Goal: Task Accomplishment & Management: Manage account settings

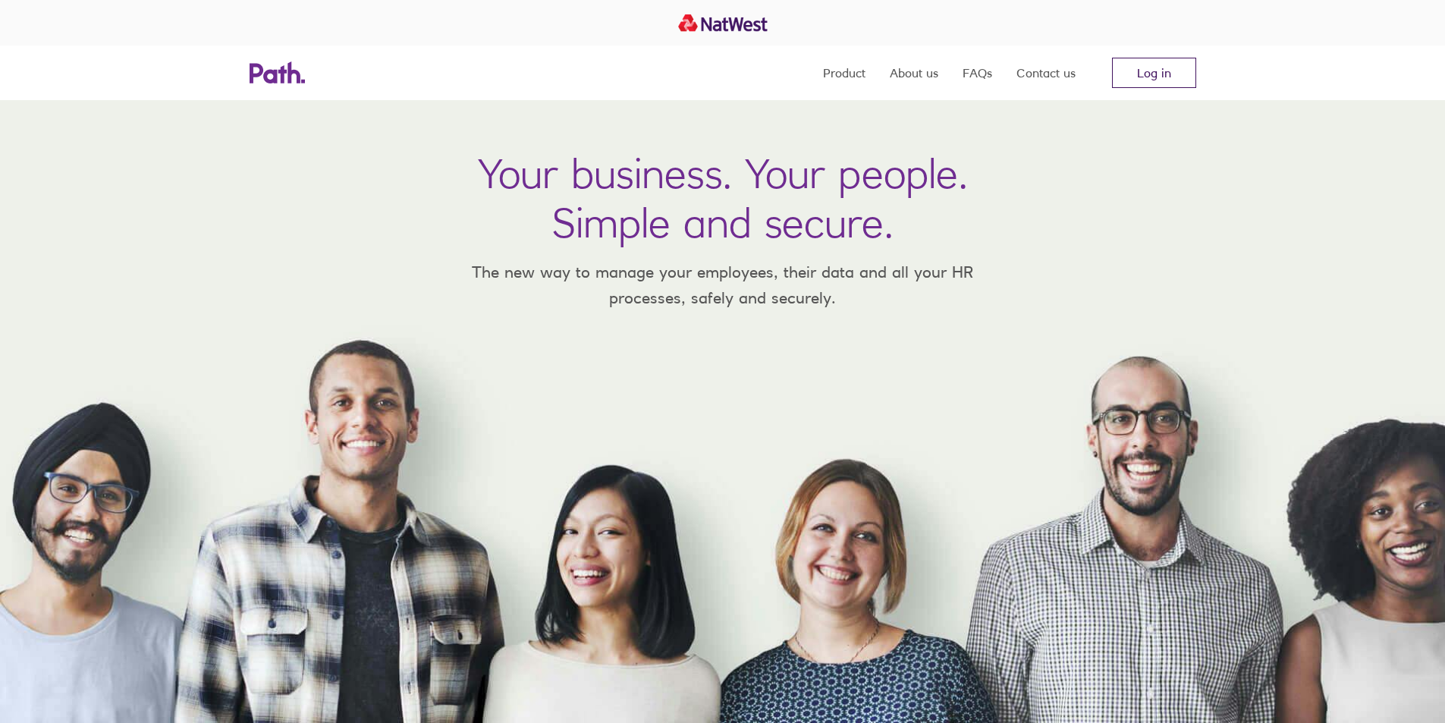
click at [1155, 72] on link "Log in" at bounding box center [1154, 73] width 84 height 30
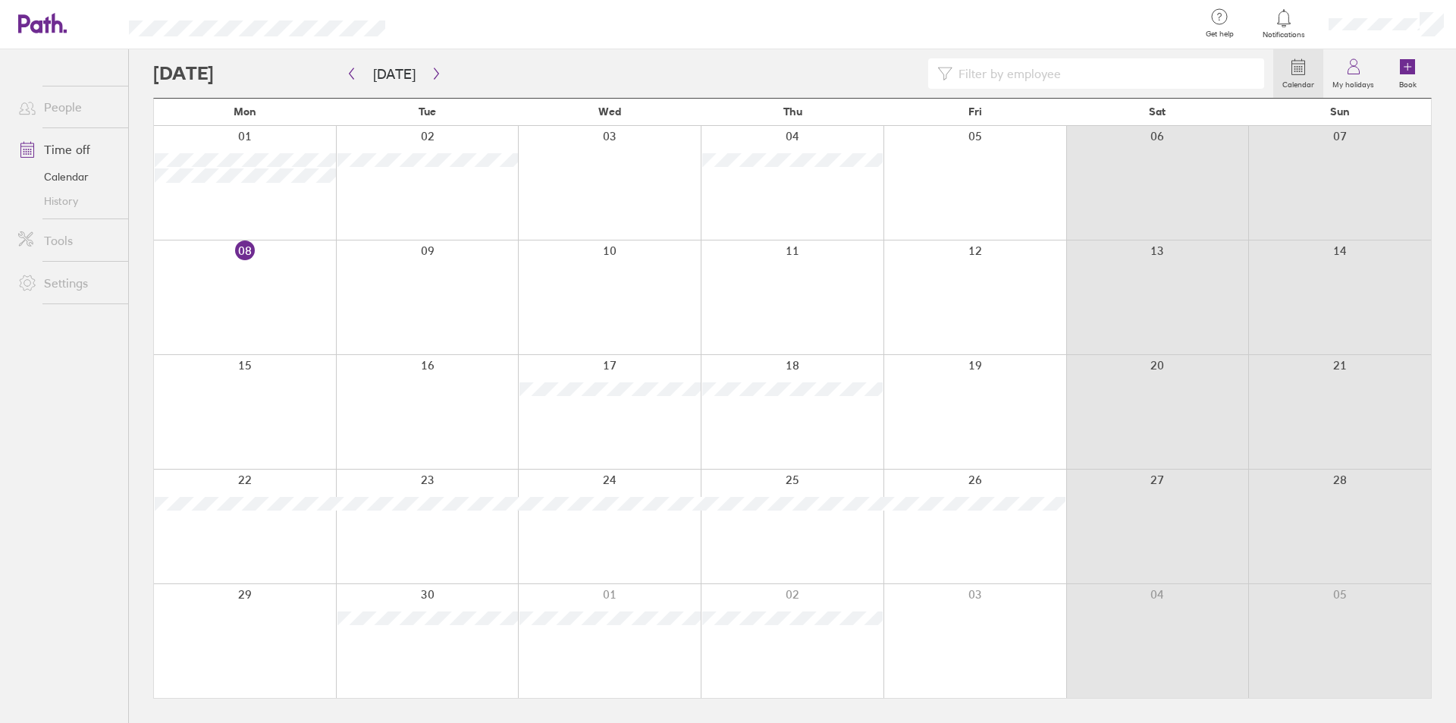
click at [133, 256] on div "Calendar My holidays Book [DATE] [DATE] Mon Tue Wed Thu Fri Sat Sun 01 02 03 04…" at bounding box center [792, 385] width 1327 height 673
click at [135, 252] on div "Calendar My holidays Book [DATE] [DATE] Mon Tue Wed Thu Fri Sat Sun 01 02 03 04…" at bounding box center [792, 385] width 1327 height 673
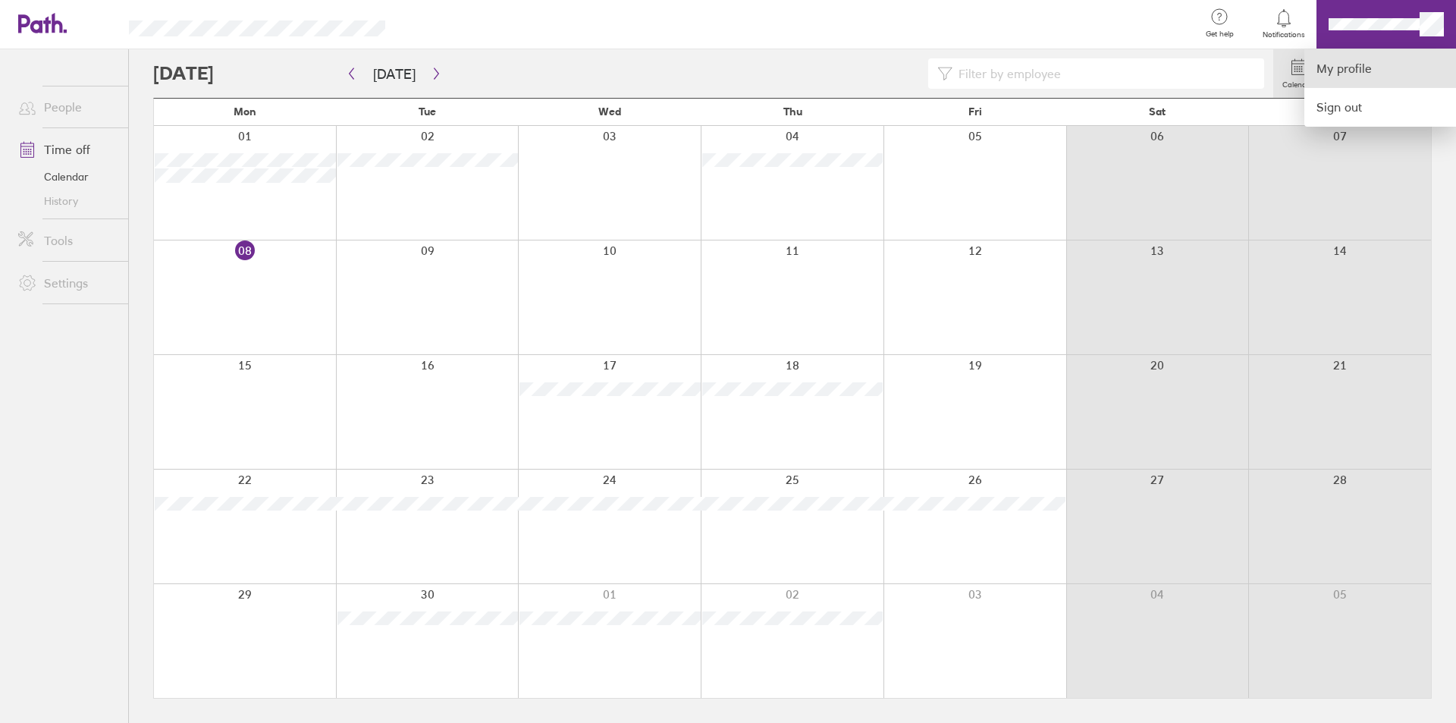
click at [1334, 64] on link "My profile" at bounding box center [1380, 68] width 152 height 39
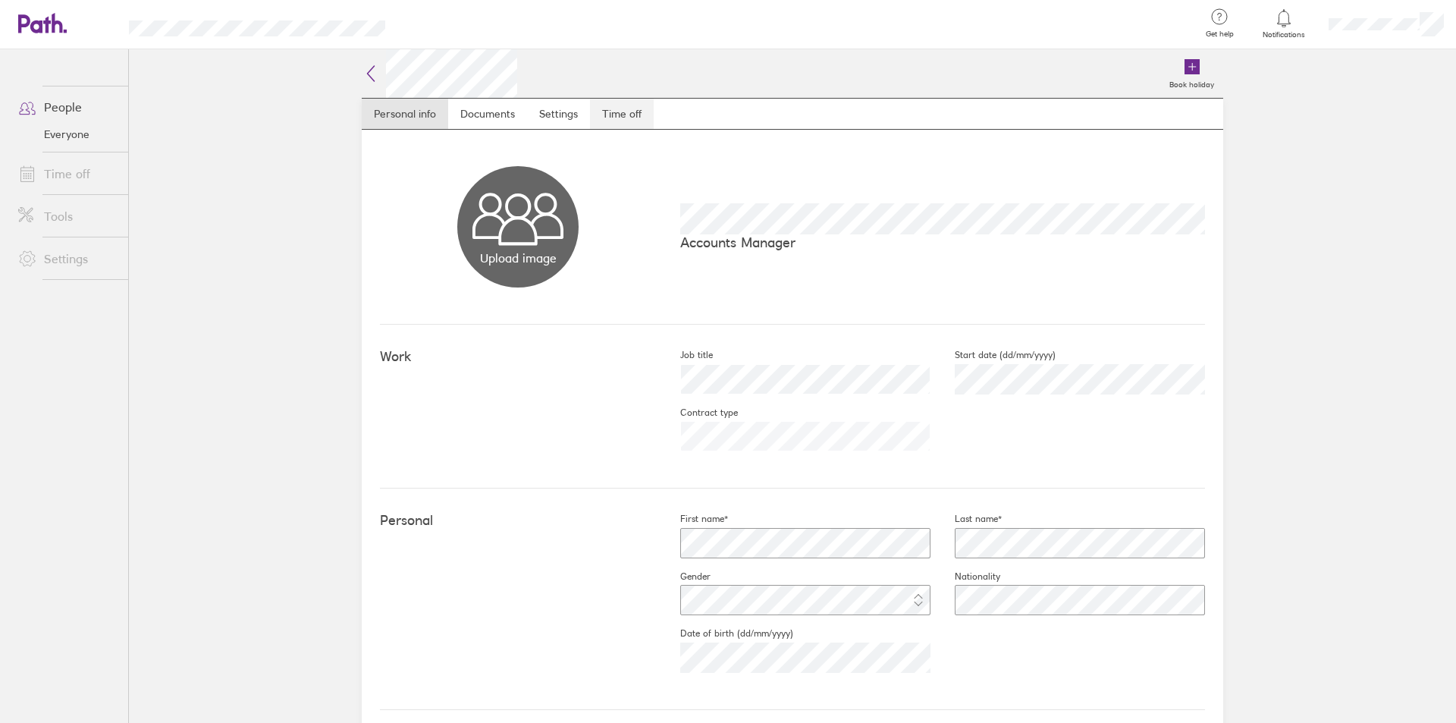
click at [622, 108] on link "Time off" at bounding box center [622, 114] width 64 height 30
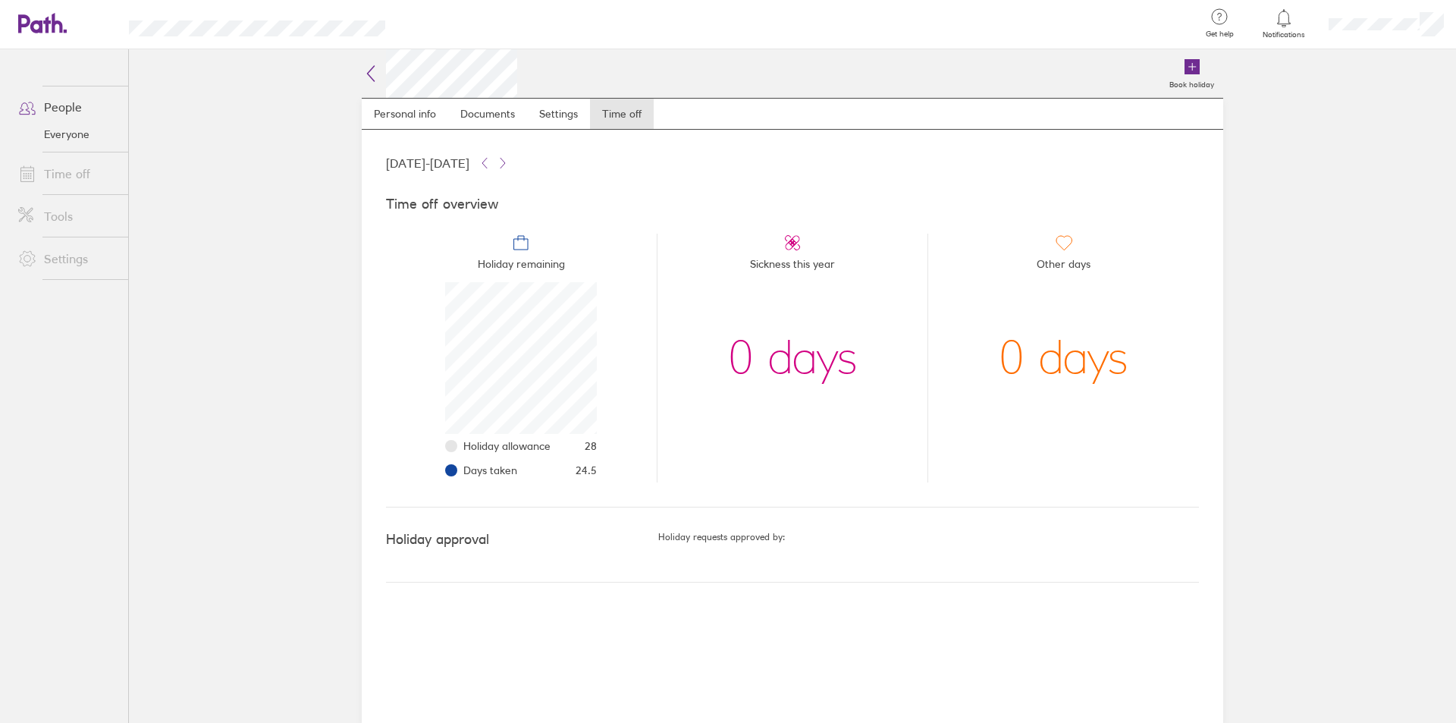
scroll to position [152, 152]
click at [71, 171] on link "Time off" at bounding box center [67, 173] width 122 height 30
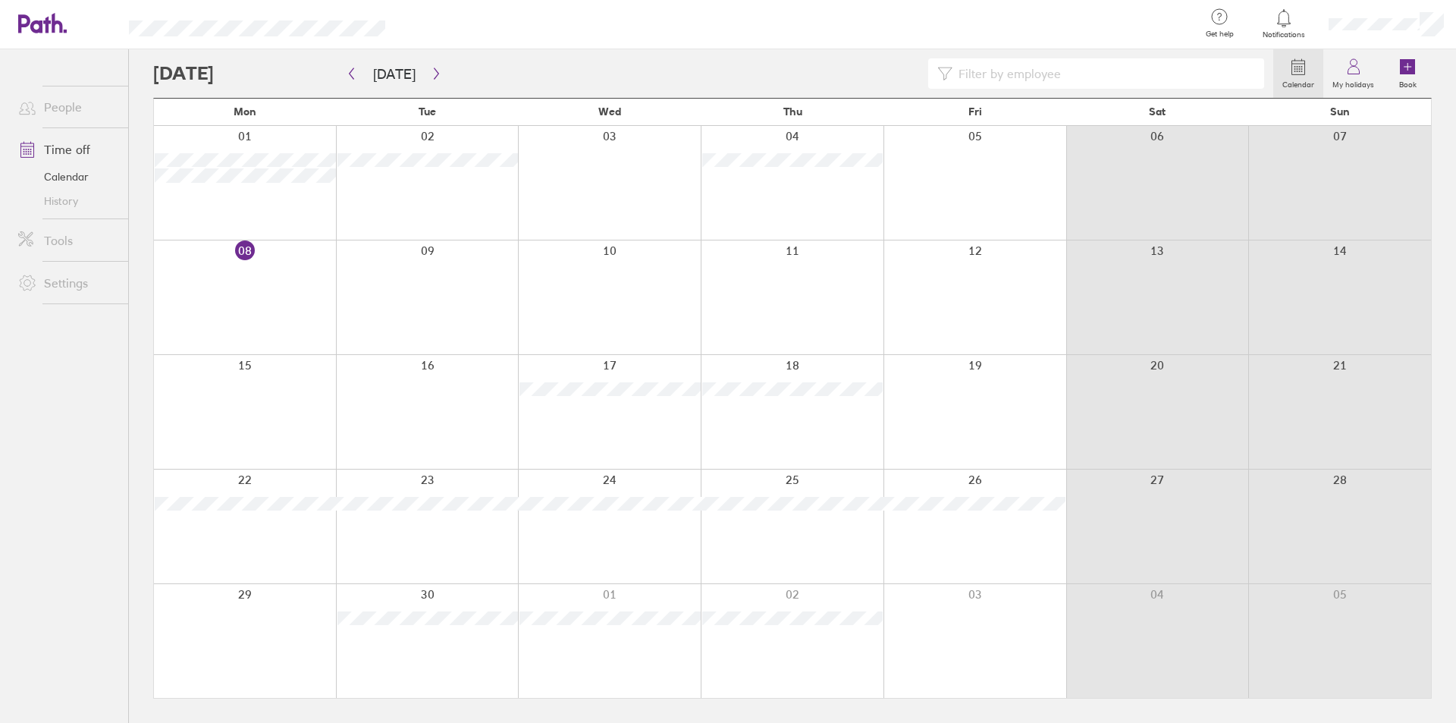
click at [138, 250] on div "Calendar My holidays Book [DATE] [DATE] Mon Tue Wed Thu Fri Sat Sun 01 02 03 04…" at bounding box center [792, 385] width 1327 height 673
click at [431, 69] on icon "button" at bounding box center [436, 73] width 11 height 12
click at [428, 67] on button "button" at bounding box center [436, 73] width 19 height 25
click at [70, 145] on link "Time off" at bounding box center [67, 149] width 122 height 30
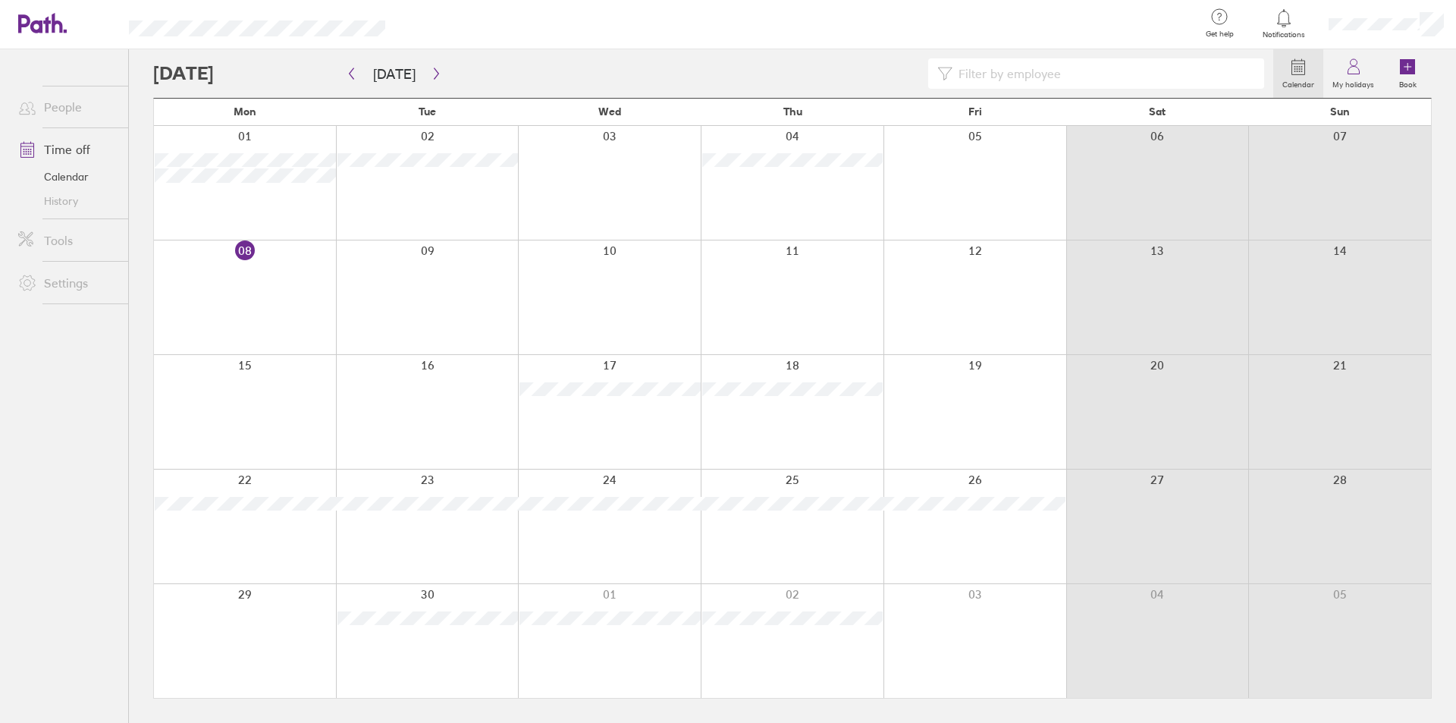
click at [899, 67] on div at bounding box center [713, 73] width 1120 height 30
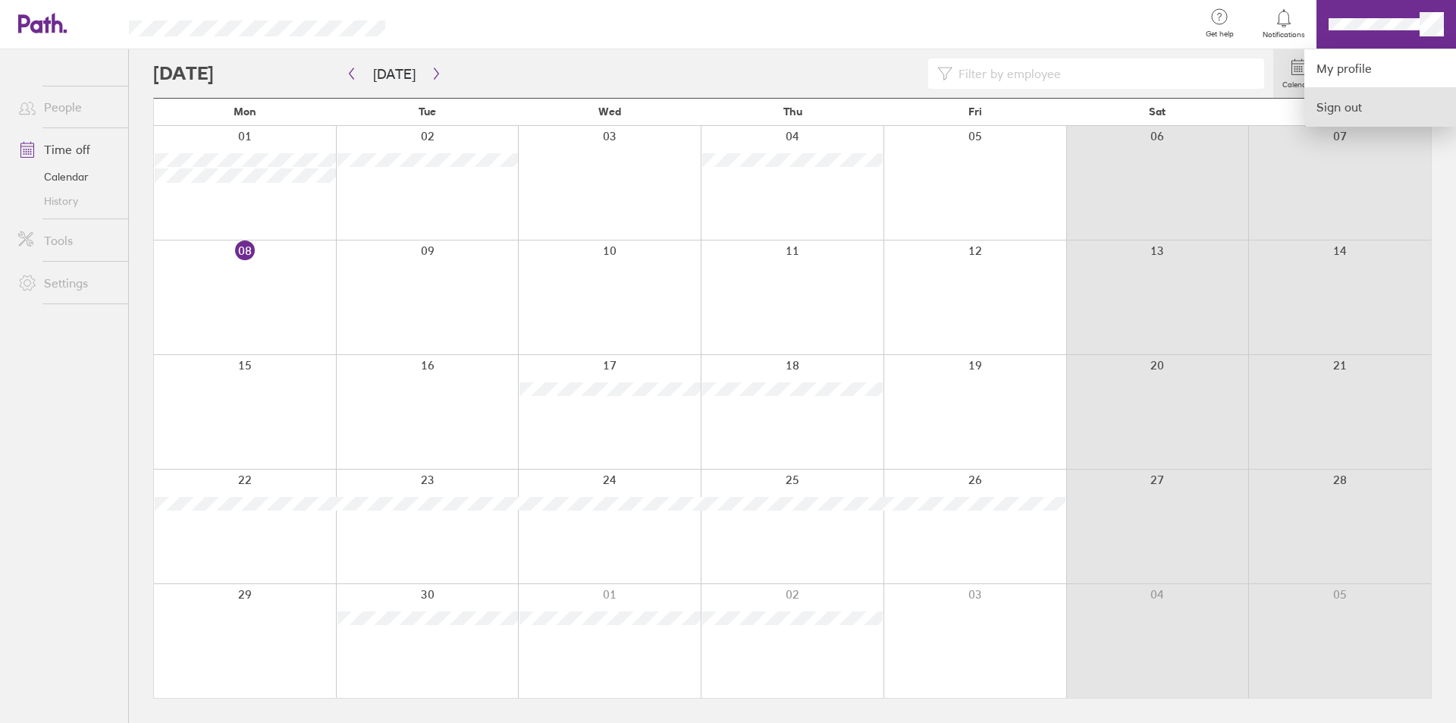
click at [1335, 105] on link "Sign out" at bounding box center [1380, 107] width 152 height 38
